Goal: Find specific page/section: Find specific page/section

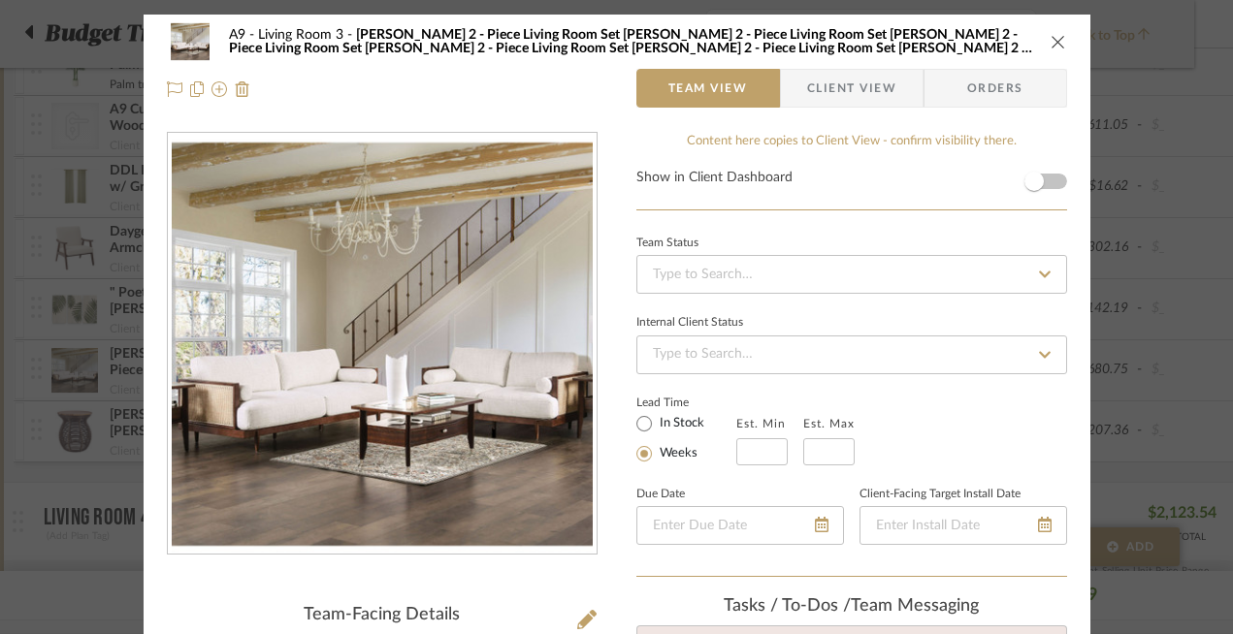
click at [1054, 33] on button "close" at bounding box center [1058, 41] width 17 height 17
click at [1052, 41] on icon "close" at bounding box center [1059, 42] width 16 height 16
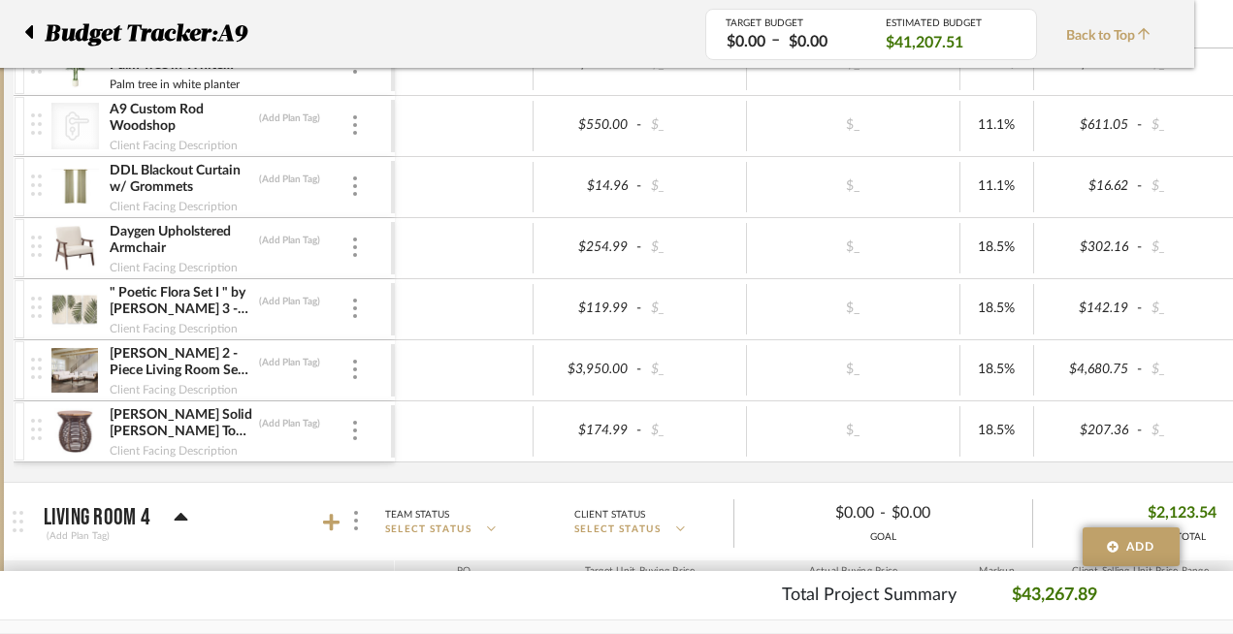
click at [41, 25] on div "Budget Tracker: A9" at bounding box center [350, 33] width 710 height 35
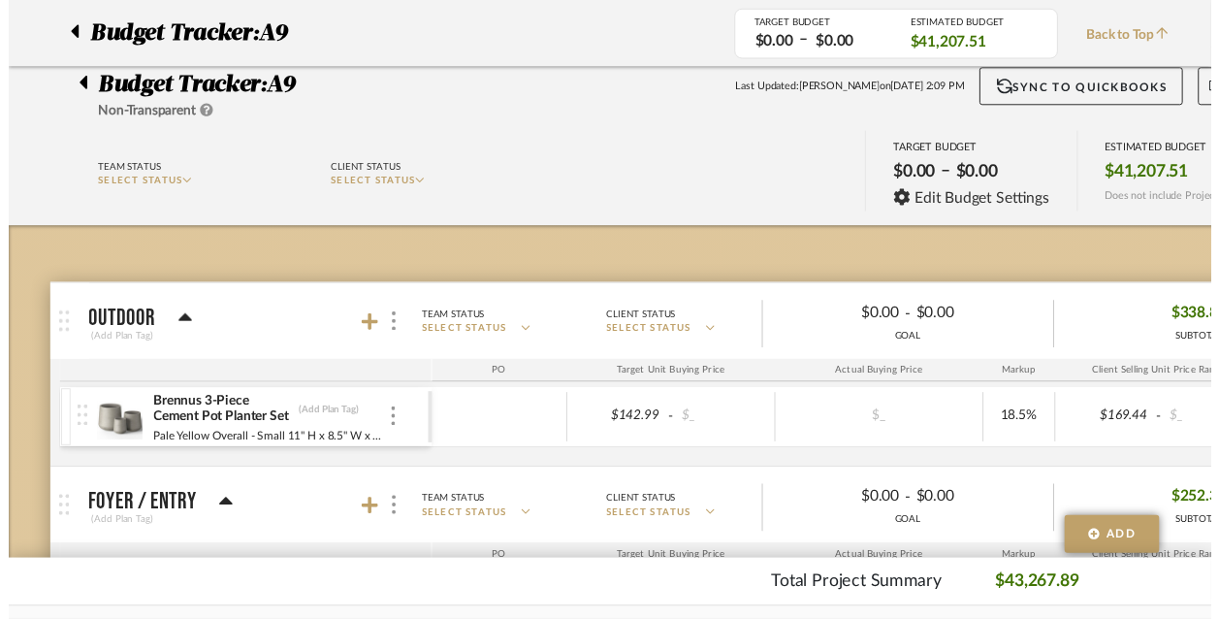
scroll to position [2224, 39]
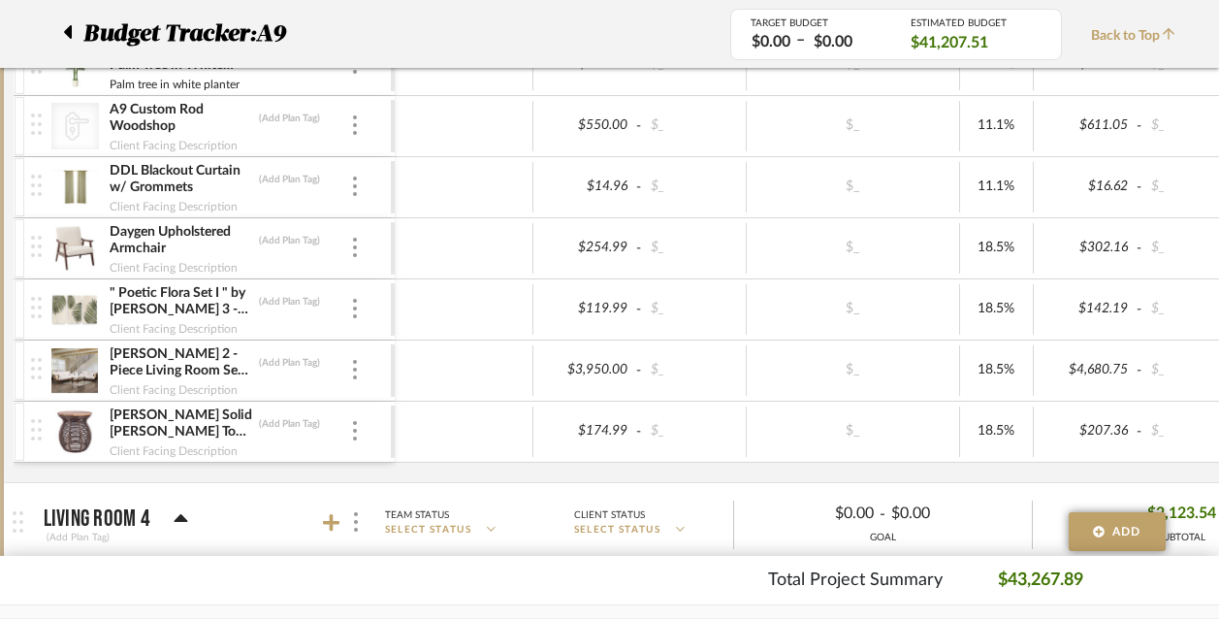
click at [70, 30] on icon at bounding box center [68, 32] width 8 height 14
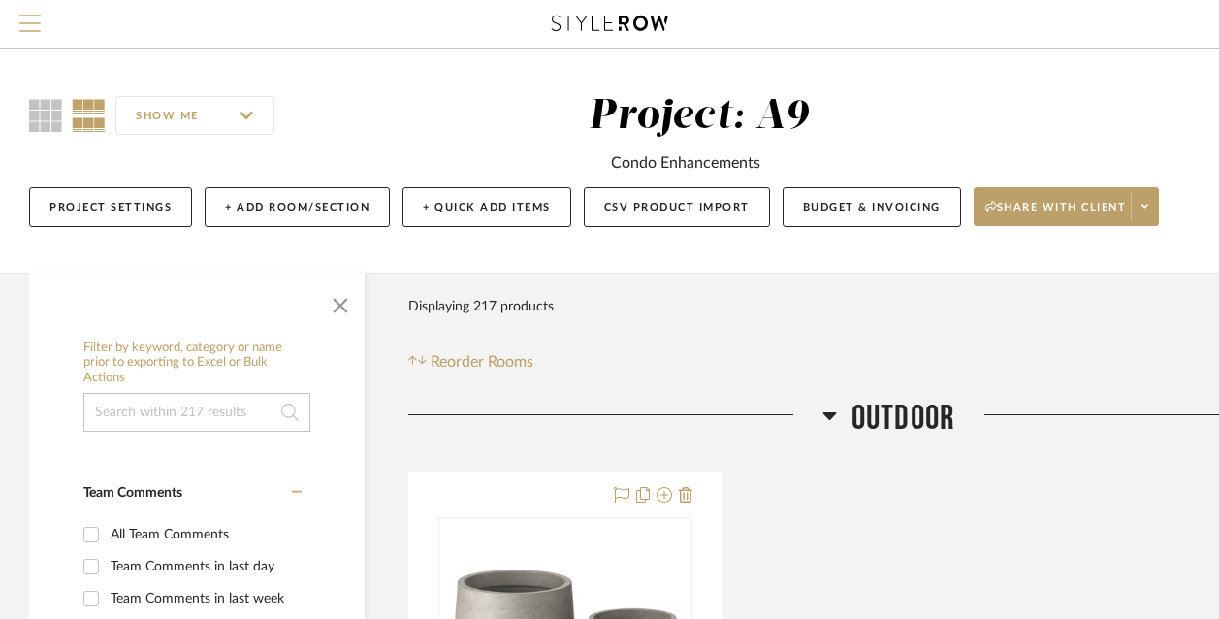
click at [38, 16] on span "Menu" at bounding box center [29, 16] width 21 height 2
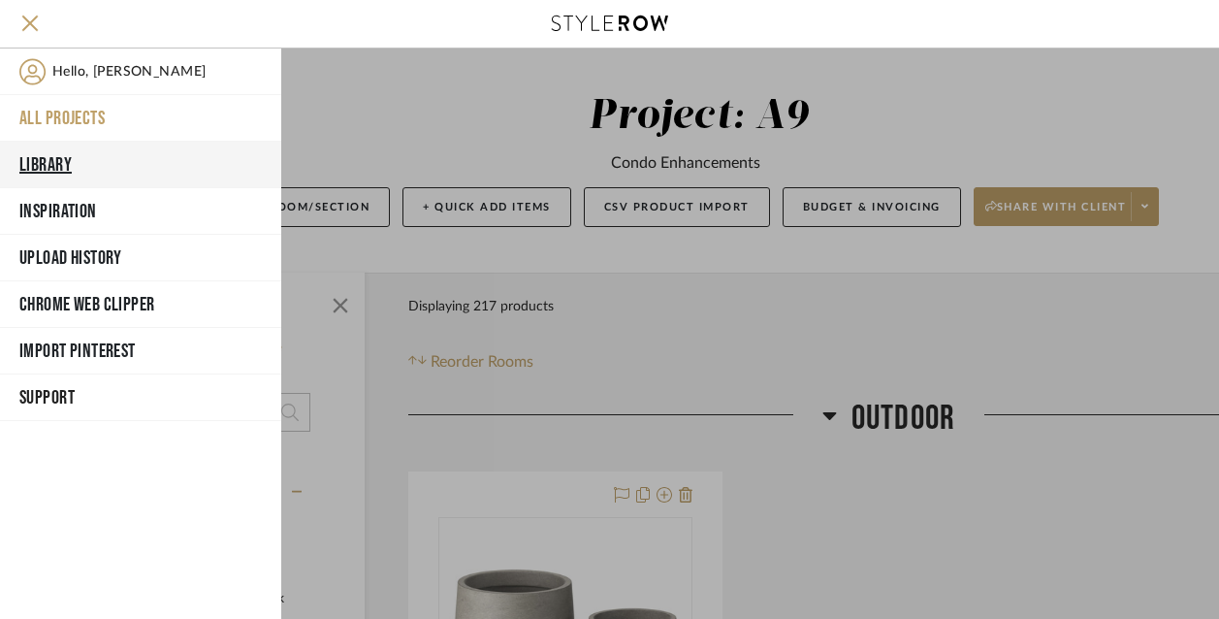
click at [76, 152] on button "Library" at bounding box center [140, 165] width 281 height 47
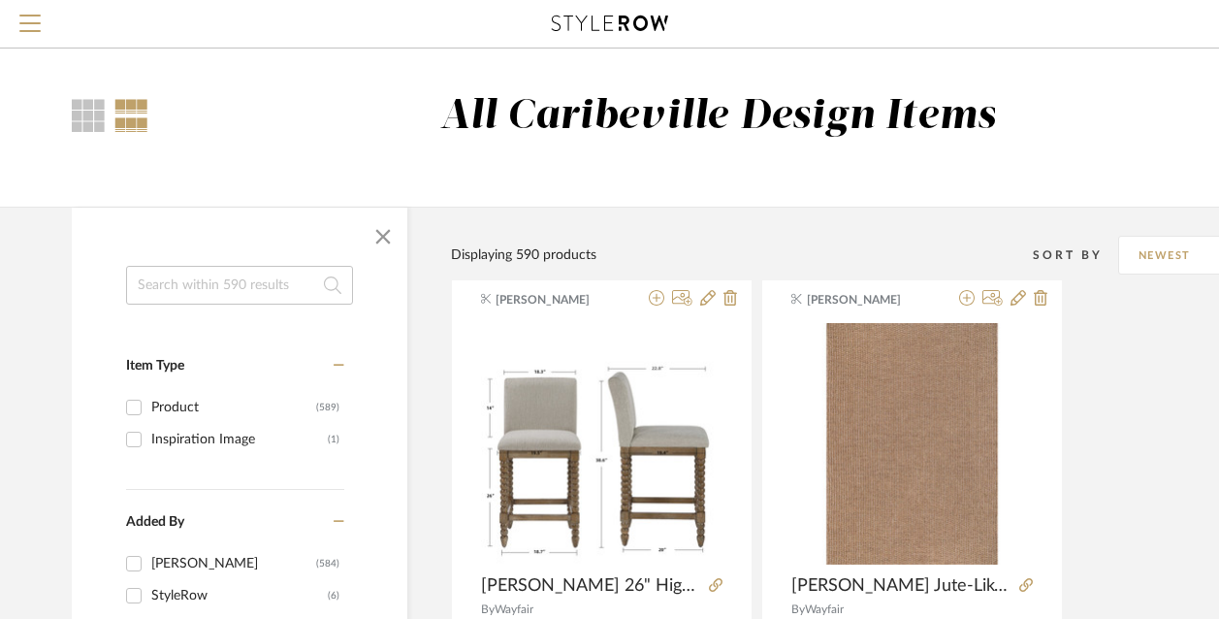
click at [162, 282] on input at bounding box center [239, 285] width 227 height 39
type input "[PERSON_NAME]"
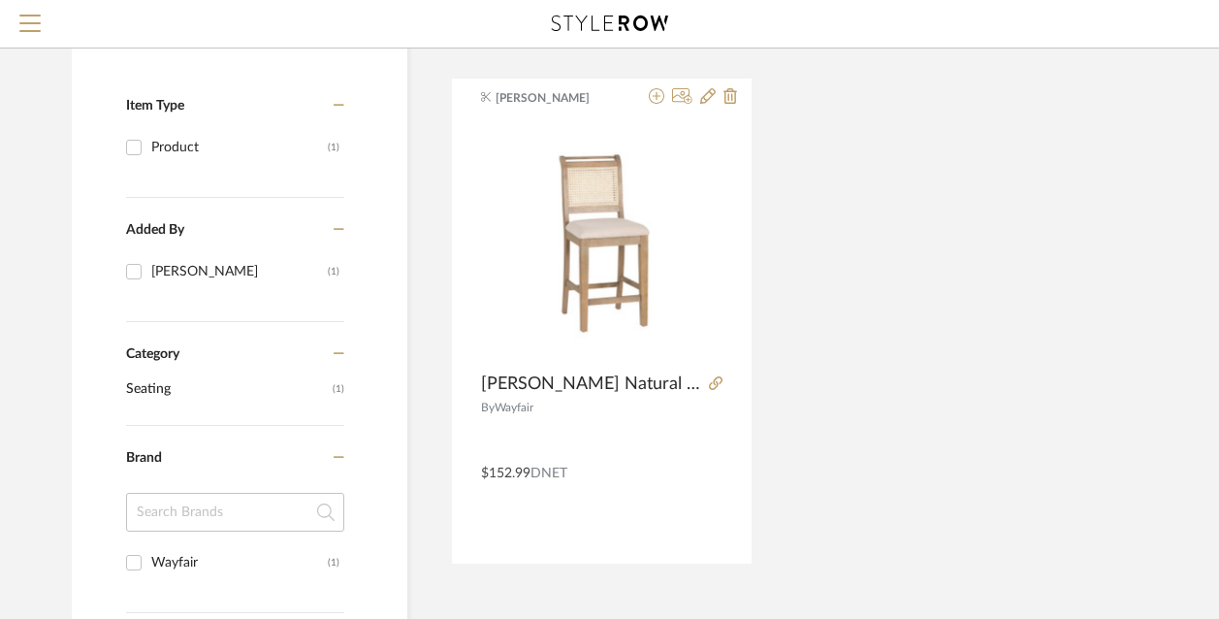
scroll to position [263, 0]
